Goal: Navigation & Orientation: Find specific page/section

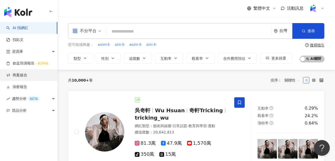
click at [27, 77] on link "商案媒合" at bounding box center [16, 75] width 21 height 5
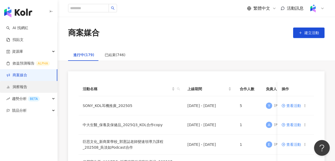
click at [27, 85] on link "洞察報告" at bounding box center [16, 86] width 21 height 5
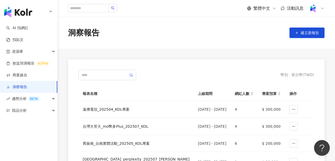
click at [314, 10] on img at bounding box center [313, 8] width 10 height 10
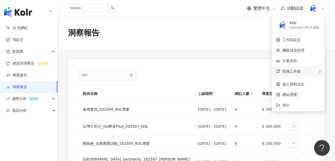
click at [298, 72] on span "切換工作區" at bounding box center [292, 71] width 18 height 4
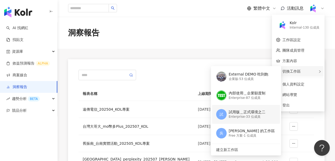
click at [245, 112] on div "試用版＿正式環境之二" at bounding box center [247, 112] width 37 height 5
